Goal: Information Seeking & Learning: Learn about a topic

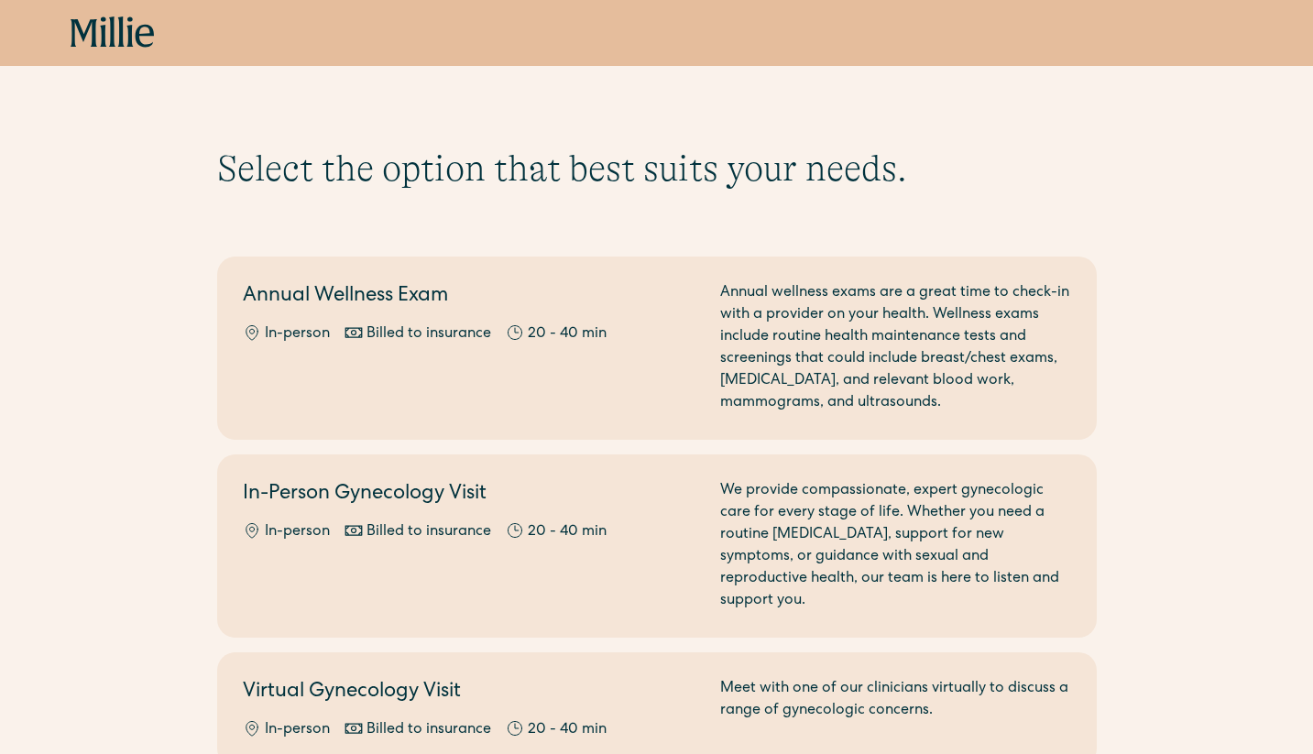
click at [117, 37] on icon at bounding box center [113, 32] width 84 height 33
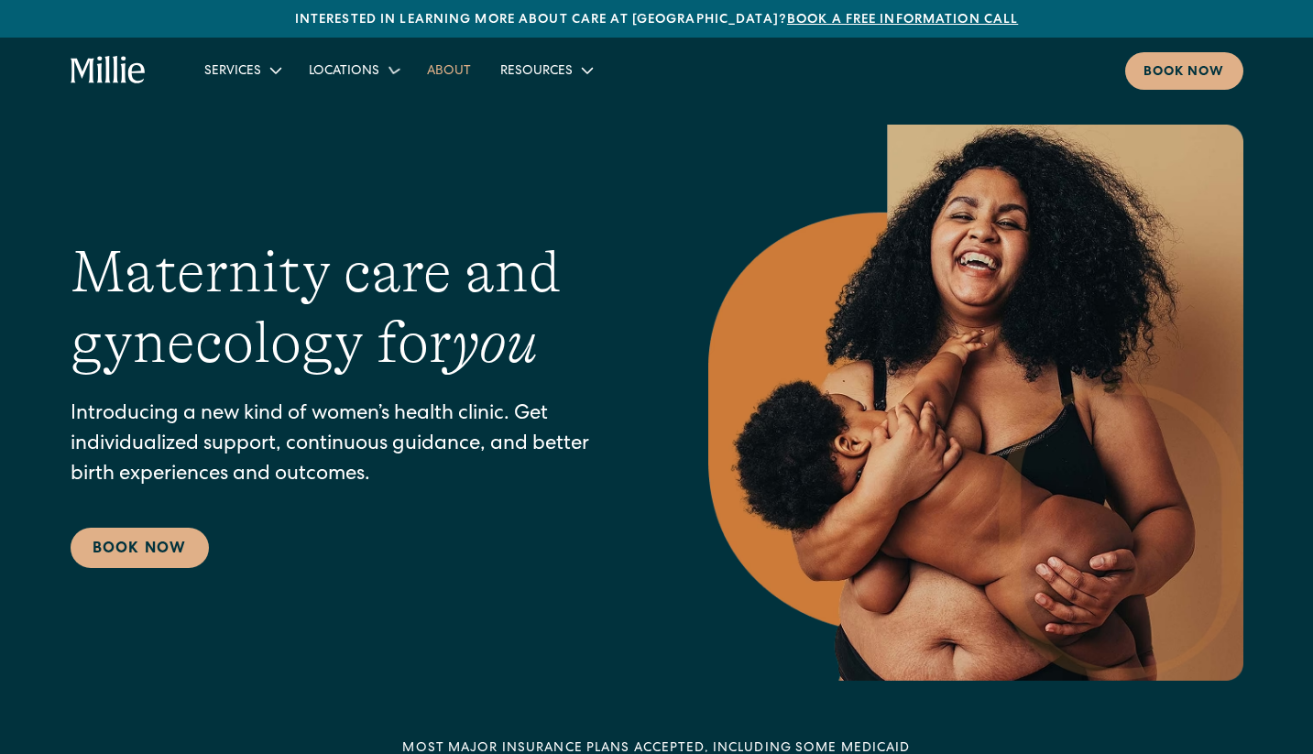
click at [444, 71] on link "About" at bounding box center [448, 70] width 73 height 30
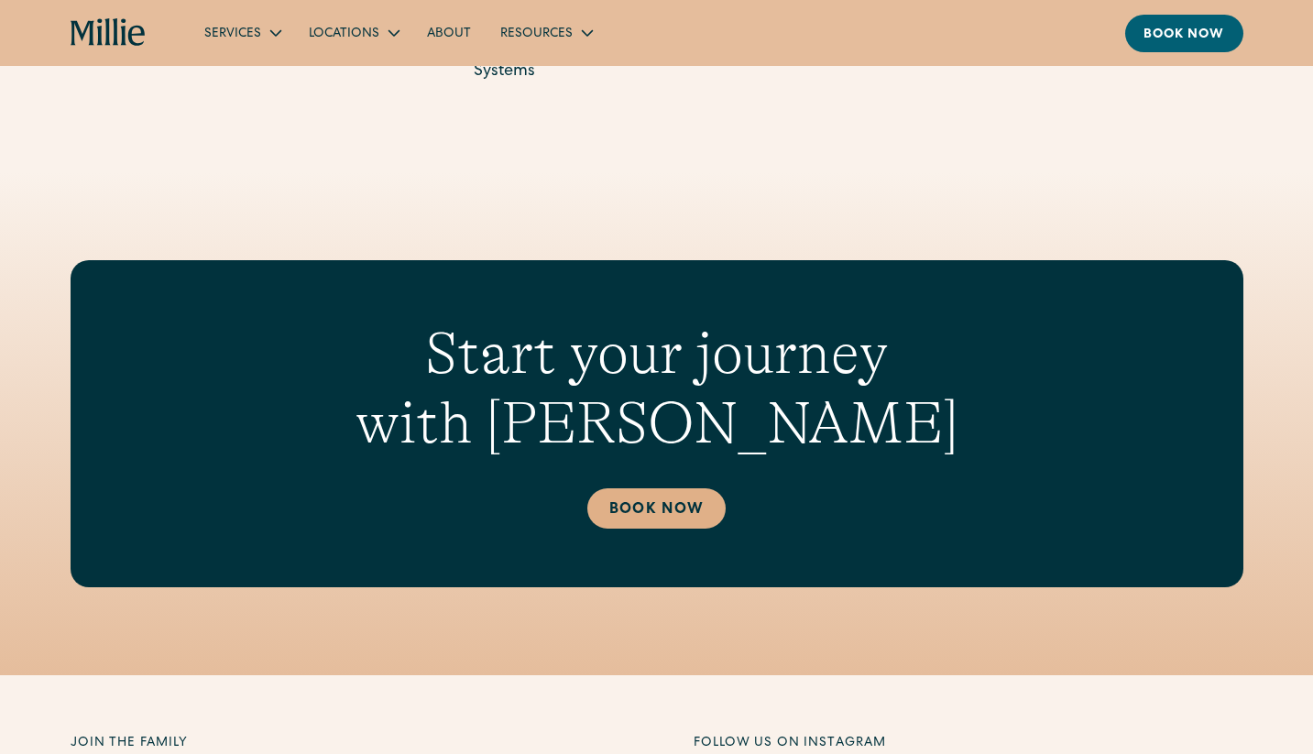
scroll to position [3733, 0]
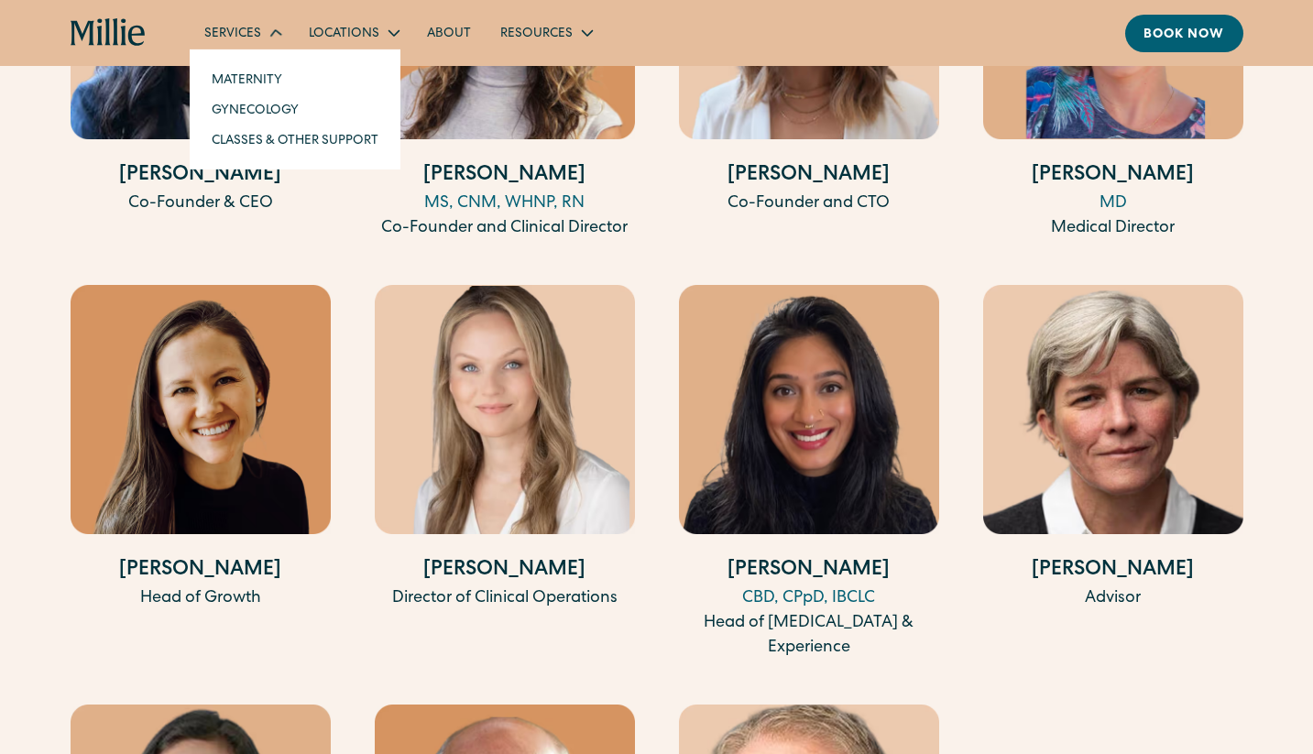
click at [264, 39] on icon at bounding box center [276, 32] width 25 height 25
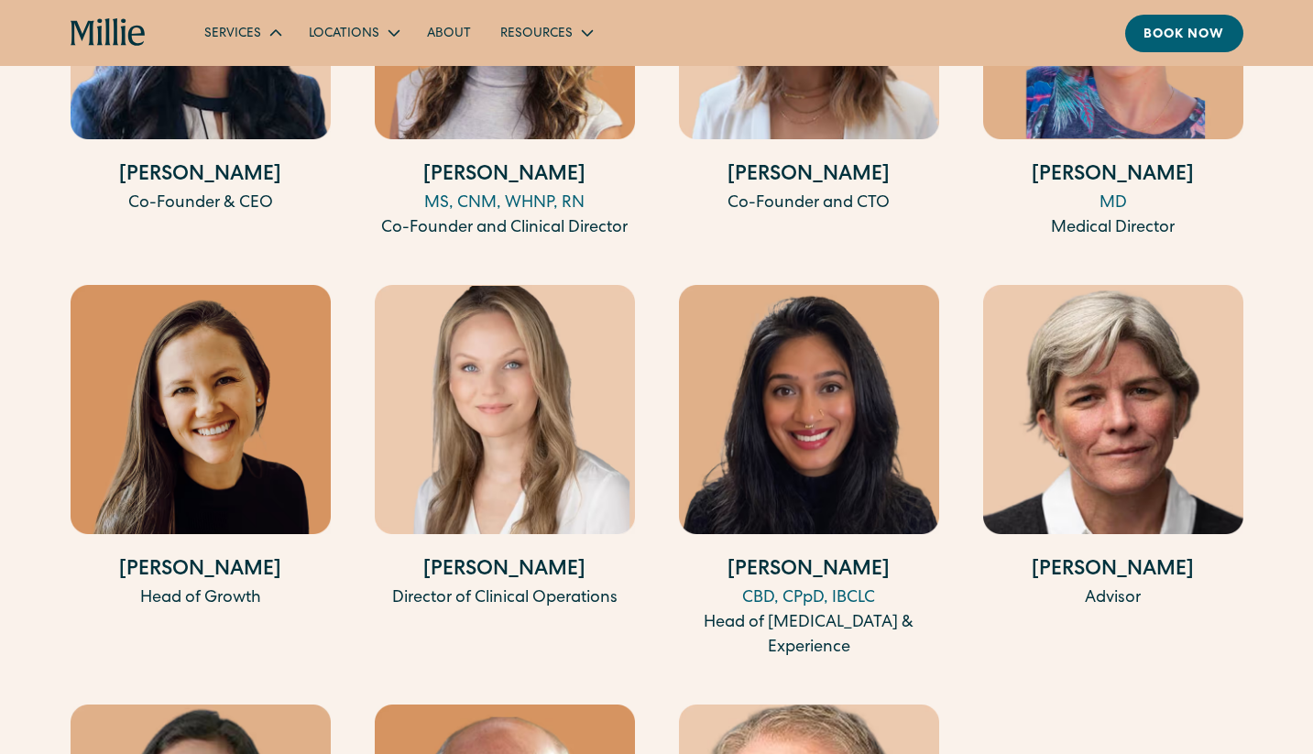
click at [265, 39] on icon at bounding box center [276, 33] width 22 height 22
click at [545, 24] on div "Resources" at bounding box center [546, 32] width 120 height 30
click at [528, 29] on div "Resources" at bounding box center [536, 34] width 72 height 19
click at [533, 104] on link "FAQs" at bounding box center [523, 108] width 61 height 30
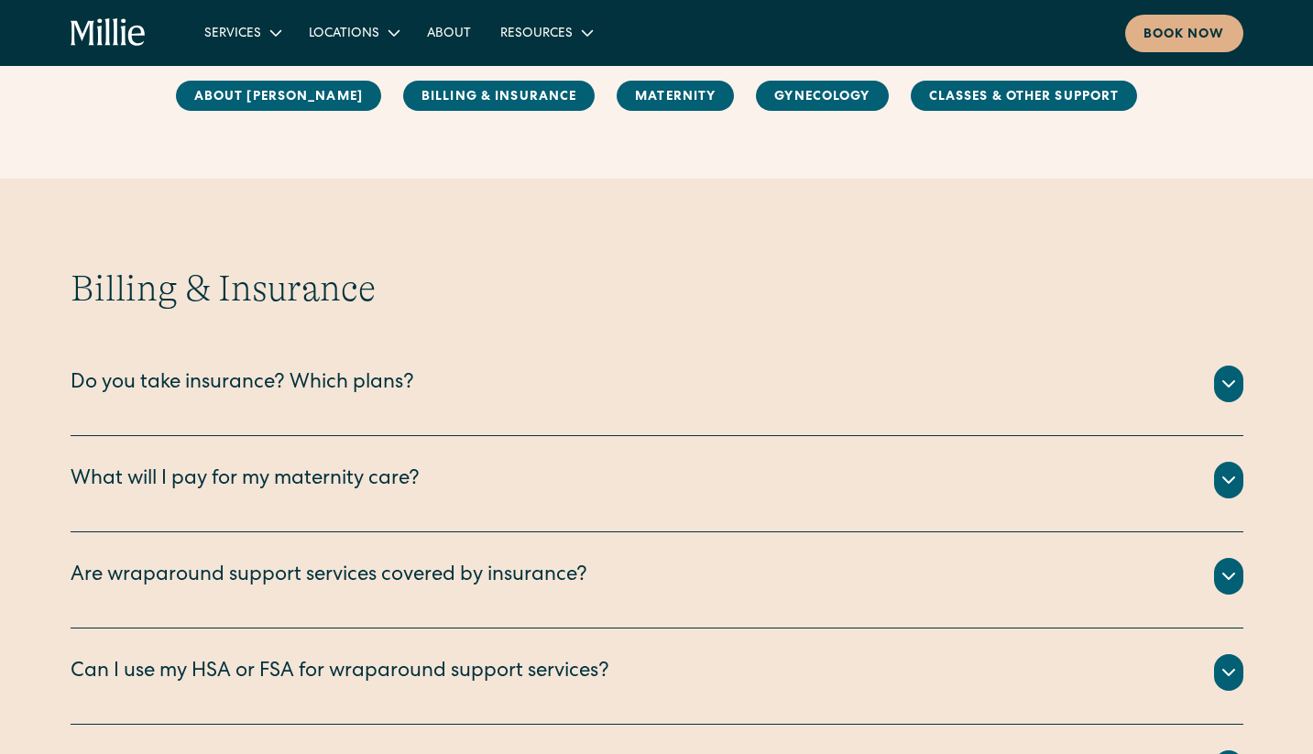
scroll to position [755, 0]
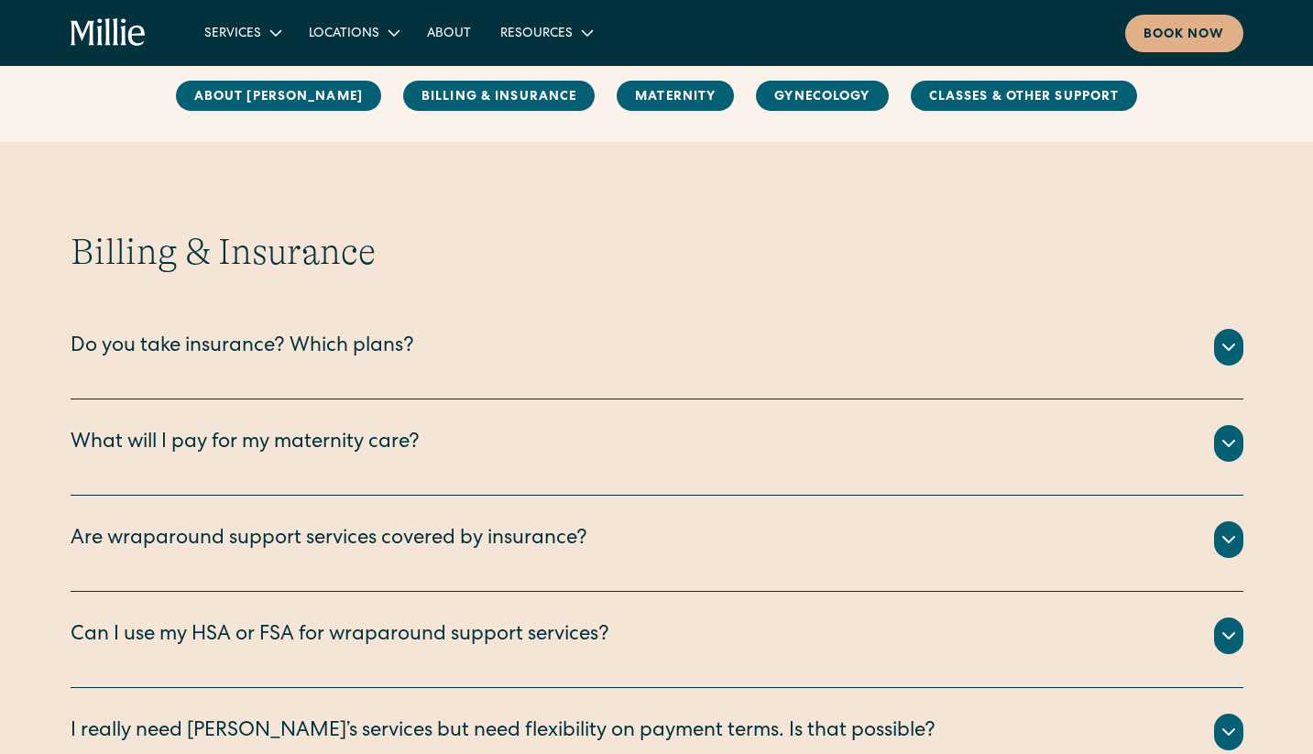
click at [1220, 359] on div at bounding box center [1228, 347] width 29 height 37
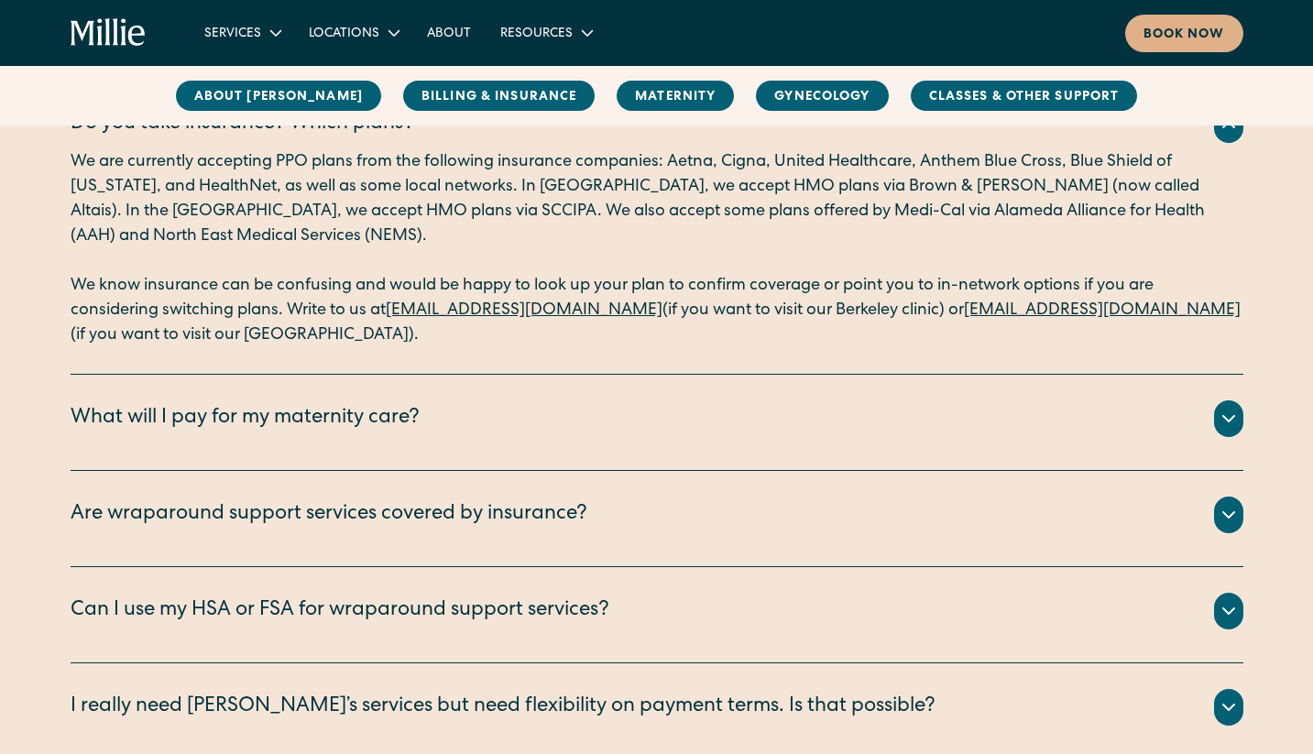
scroll to position [982, 0]
